Goal: Task Accomplishment & Management: Complete application form

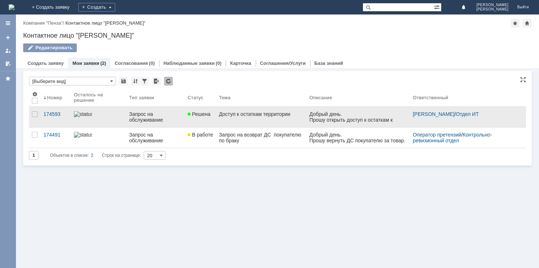
click at [236, 115] on div "Доступ к остаткам территории" at bounding box center [261, 114] width 85 height 6
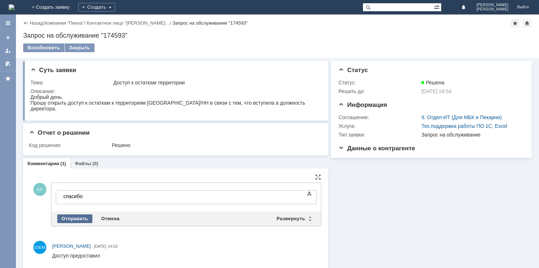
click at [83, 219] on div "Отправить" at bounding box center [74, 219] width 35 height 9
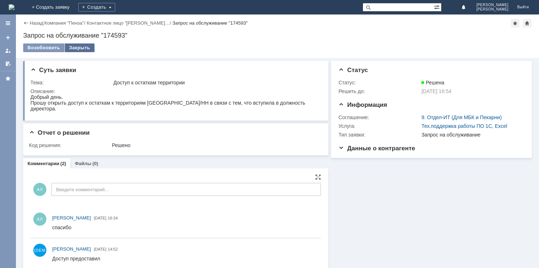
click at [88, 46] on div "Закрыть" at bounding box center [80, 47] width 30 height 9
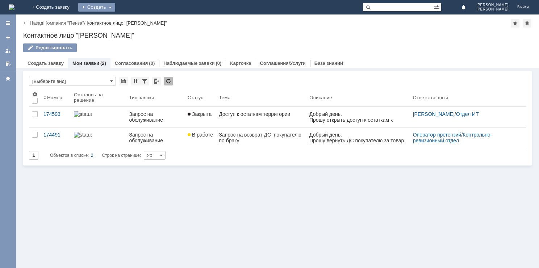
click at [115, 7] on div "Создать" at bounding box center [96, 7] width 37 height 9
click at [135, 22] on link "Заявка" at bounding box center [107, 21] width 55 height 9
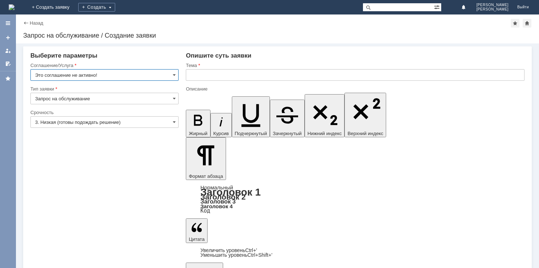
click at [177, 101] on input "Запрос на обслуживание" at bounding box center [104, 99] width 148 height 12
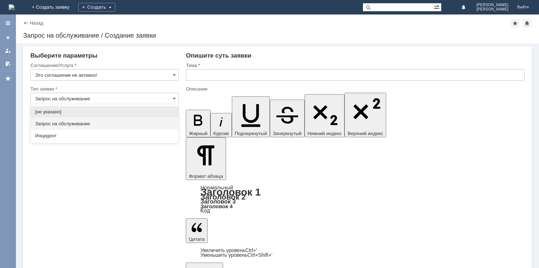
click at [164, 125] on span "Запрос на обслуживание" at bounding box center [104, 124] width 139 height 6
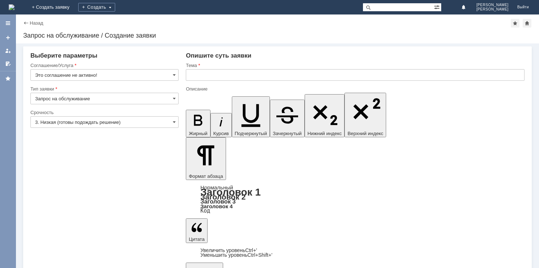
type input "Запрос на обслуживание"
click at [177, 76] on input "Это соглашение не активно!" at bounding box center [104, 75] width 148 height 12
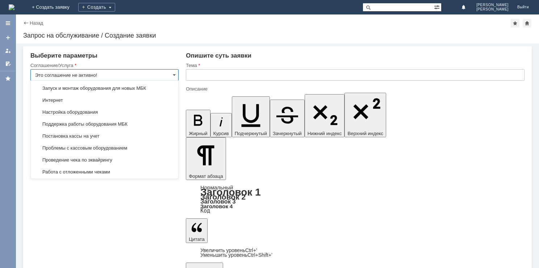
scroll to position [742, 0]
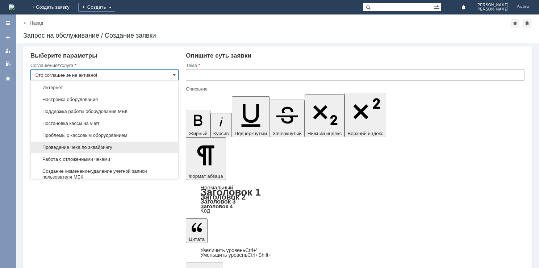
click at [116, 150] on span "Проведение чека по эквайрингу" at bounding box center [104, 148] width 139 height 6
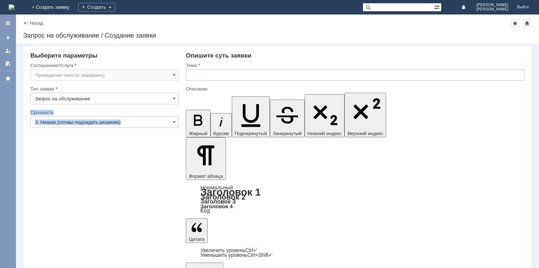
type input "Проведение чека по эквайрингу"
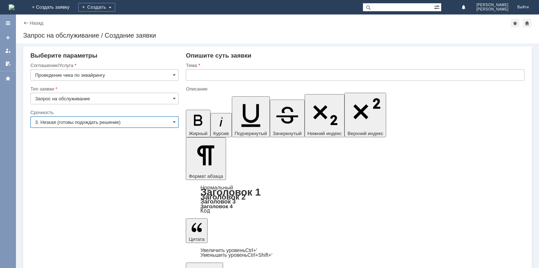
click at [170, 123] on input "3. Низкая (готовы подождать решение)" at bounding box center [104, 122] width 148 height 12
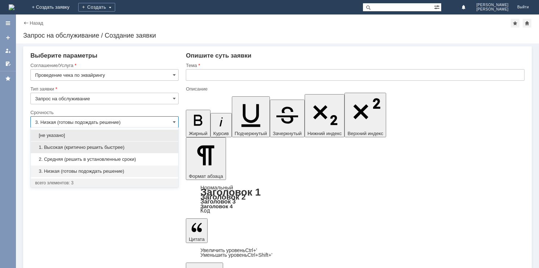
click at [110, 145] on span "1. Высокая (критично решить быстрее)" at bounding box center [104, 148] width 139 height 6
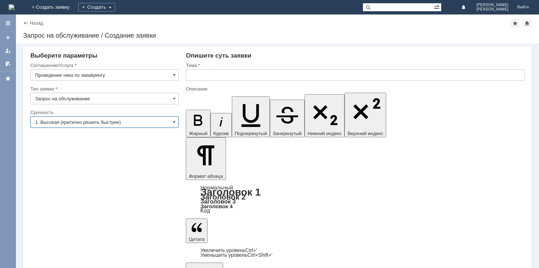
type input "1. Высокая (критично решить быстрее)"
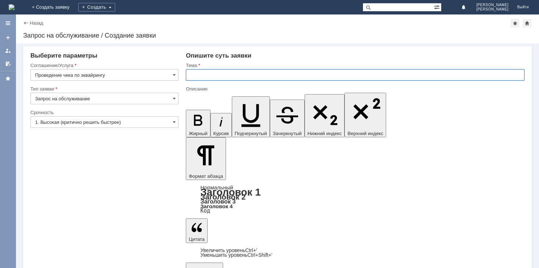
click at [235, 75] on input "text" at bounding box center [355, 75] width 339 height 12
type input "Не работает терминал на МБК НН11"
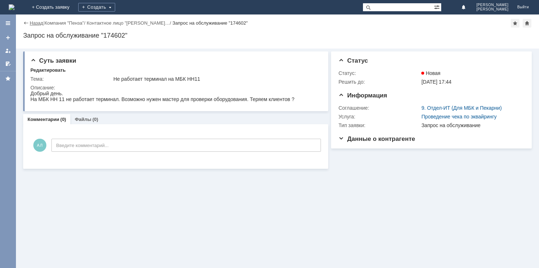
click at [30, 25] on link "Назад" at bounding box center [36, 22] width 13 height 5
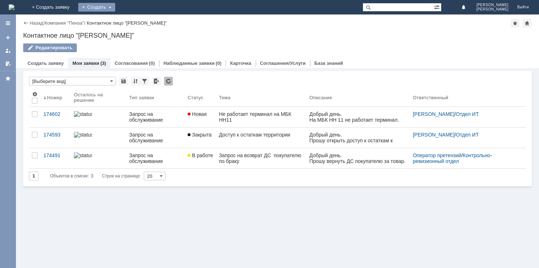
click at [115, 7] on div "Создать" at bounding box center [96, 7] width 37 height 9
click at [135, 24] on link "Заявка" at bounding box center [107, 21] width 55 height 9
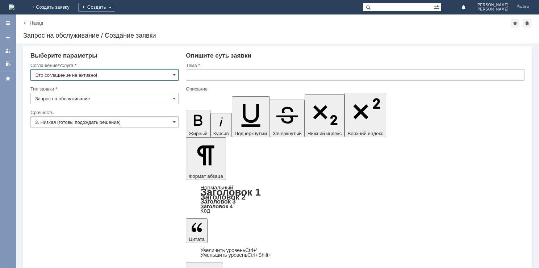
click at [172, 77] on input "Это соглашение не активно!" at bounding box center [104, 75] width 148 height 12
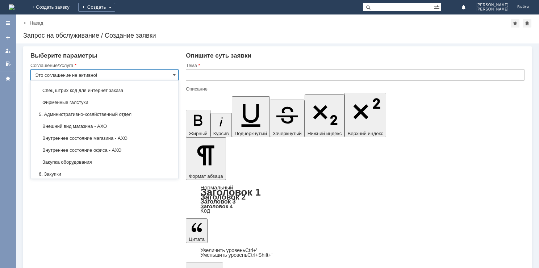
scroll to position [476, 0]
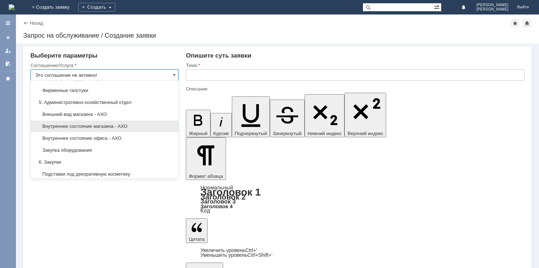
click at [104, 129] on span "Внутреннее состояние магазина - АХО" at bounding box center [104, 127] width 139 height 6
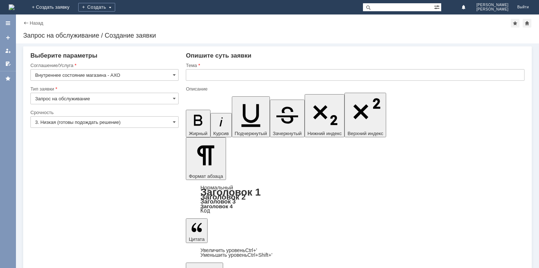
type input "Внутреннее состояние магазина - АХО"
click at [172, 103] on input "Запрос на обслуживание" at bounding box center [104, 99] width 148 height 12
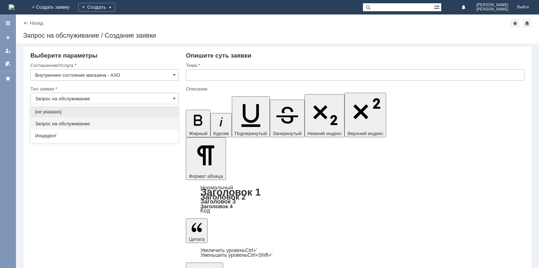
click at [135, 126] on span "Запрос на обслуживание" at bounding box center [104, 124] width 139 height 6
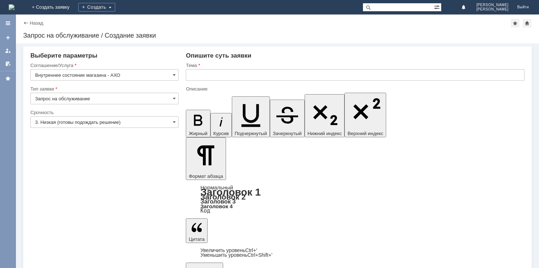
type input "Запрос на обслуживание"
click at [172, 122] on input "3. Низкая (готовы подождать решение)" at bounding box center [104, 122] width 148 height 12
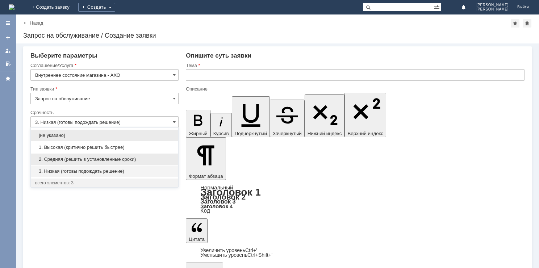
click at [126, 163] on div "2. Средняя (решить в установленные сроки)" at bounding box center [105, 160] width 148 height 12
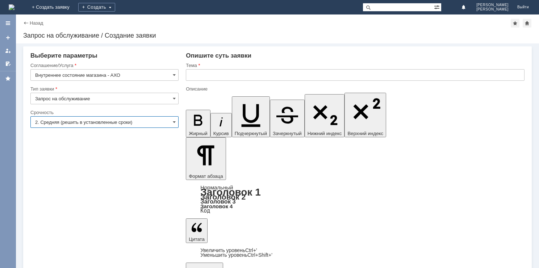
type input "2. Средняя (решить в установленные сроки)"
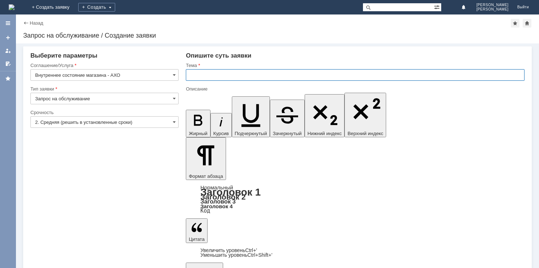
click at [217, 77] on input "text" at bounding box center [355, 75] width 339 height 12
type input "З"
type input "Н"
type input "Швабра на МБК Пенза1"
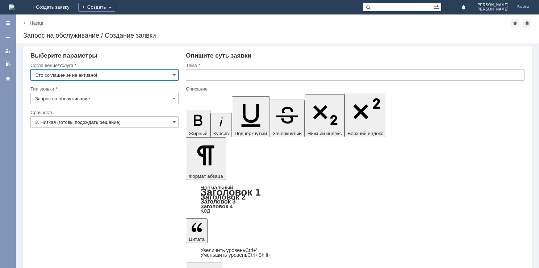
click at [14, 7] on img at bounding box center [12, 7] width 6 height 6
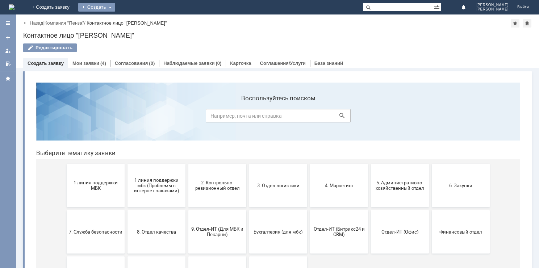
click at [115, 9] on div "Создать" at bounding box center [96, 7] width 37 height 9
click at [98, 63] on div "Мои заявки (4)" at bounding box center [89, 63] width 34 height 5
click at [75, 66] on div "Мои заявки (4)" at bounding box center [89, 63] width 42 height 11
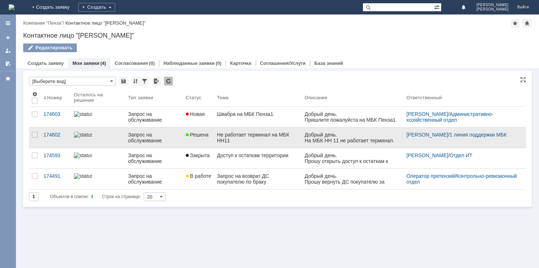
click at [223, 137] on div "Не работает терминал на МБК НН11" at bounding box center [258, 138] width 82 height 12
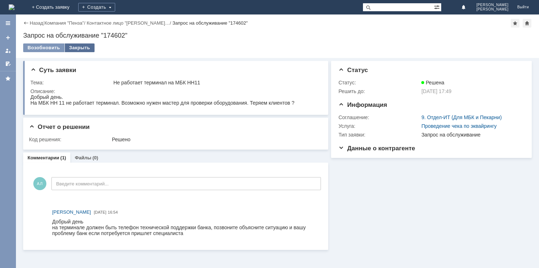
click at [69, 49] on div "Закрыть" at bounding box center [80, 47] width 30 height 9
